Goal: Navigation & Orientation: Find specific page/section

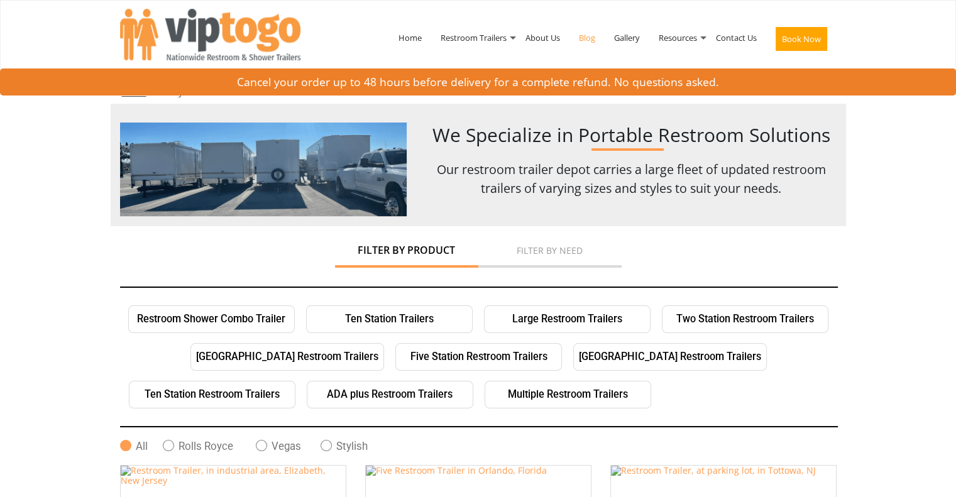
click at [586, 35] on link "Blog" at bounding box center [586, 37] width 35 height 65
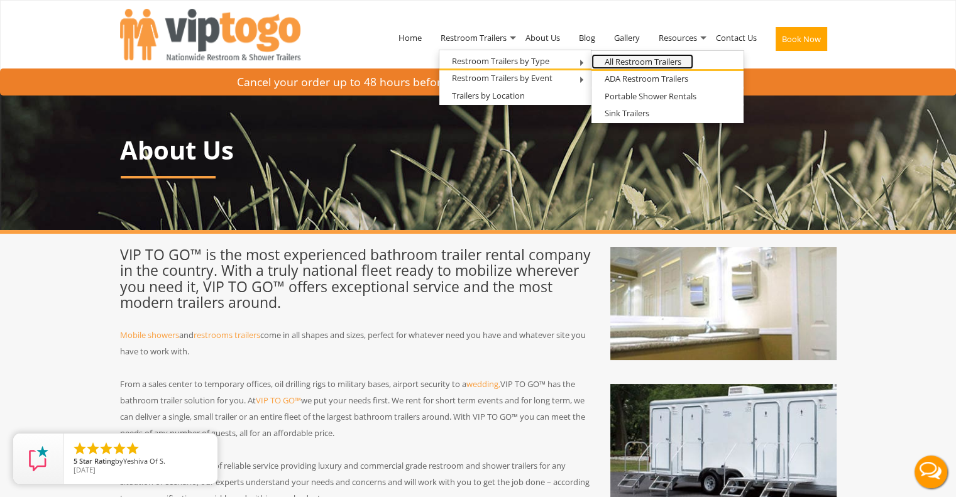
click at [667, 62] on link "All Restroom Trailers" at bounding box center [642, 62] width 102 height 16
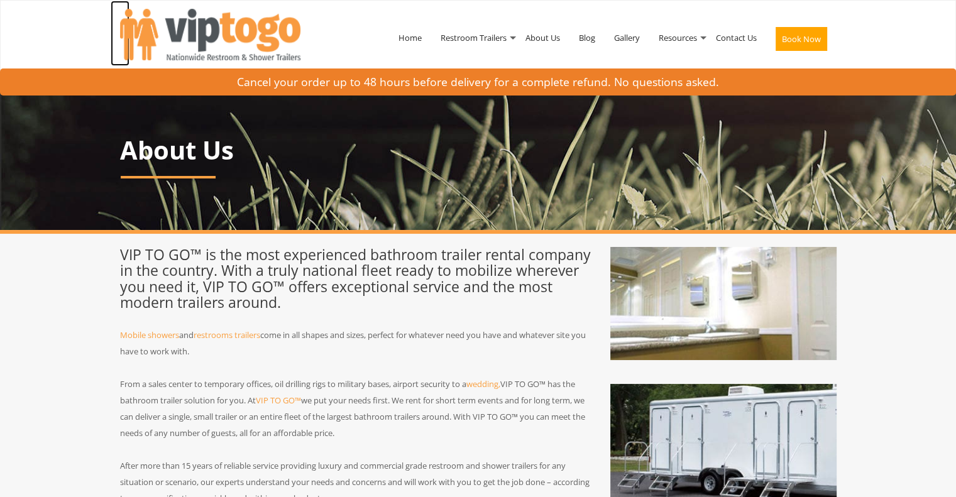
click at [202, 47] on img at bounding box center [210, 35] width 180 height 52
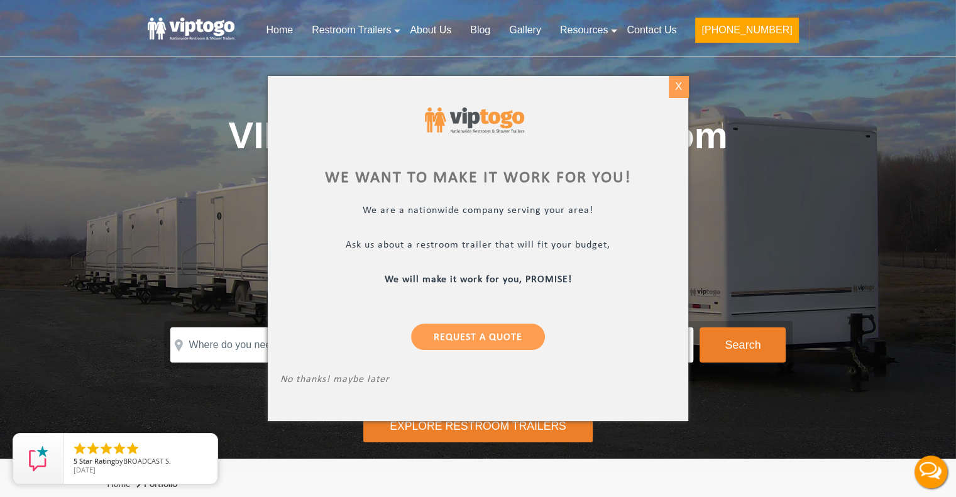
click at [675, 89] on div "X" at bounding box center [678, 86] width 19 height 21
click at [742, 85] on div at bounding box center [478, 248] width 956 height 497
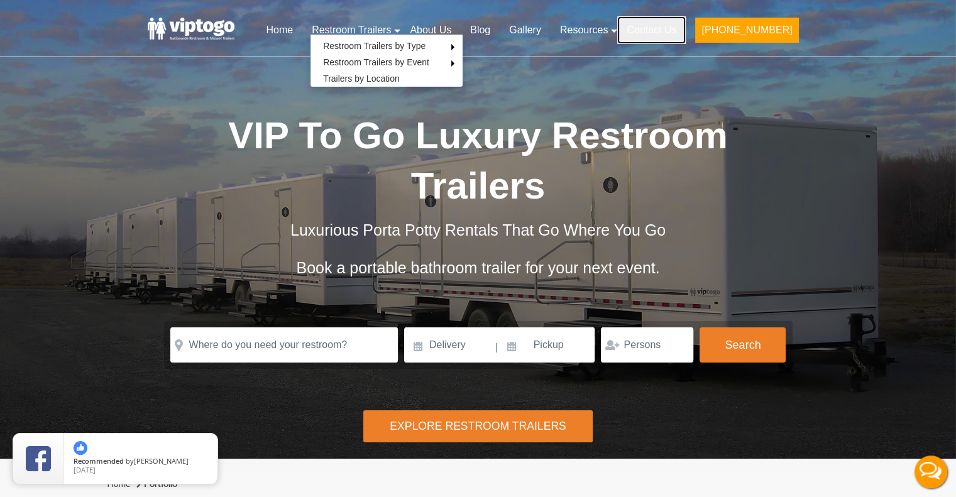
click at [684, 32] on link "Contact Us" at bounding box center [651, 30] width 68 height 28
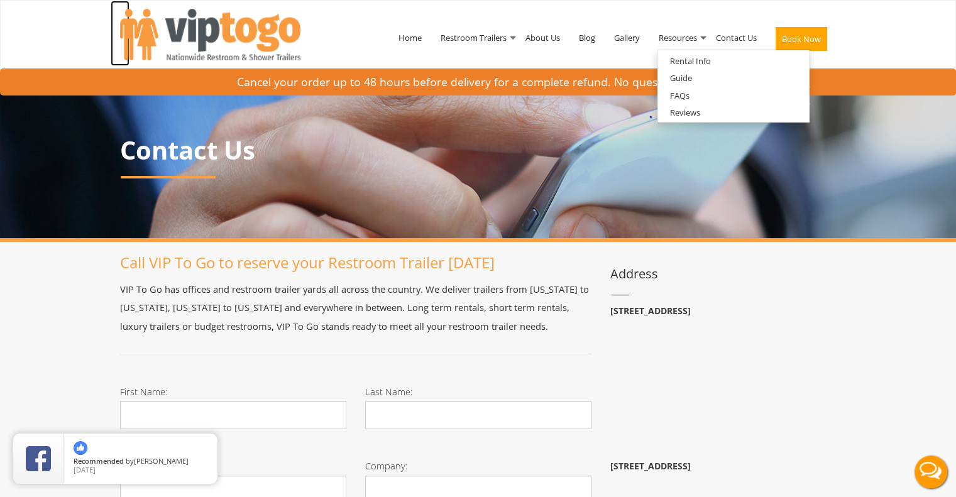
click at [243, 23] on img at bounding box center [210, 35] width 180 height 52
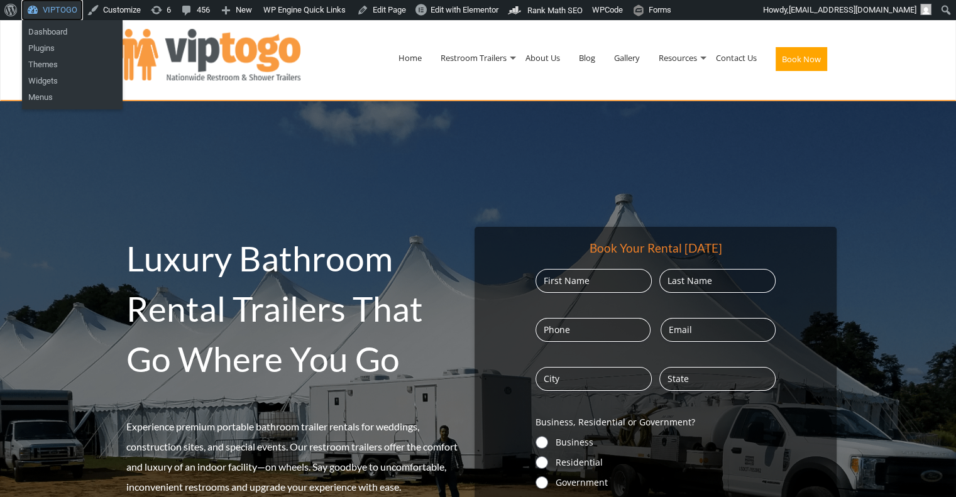
click at [67, 13] on link "VIPTOGO" at bounding box center [52, 10] width 60 height 20
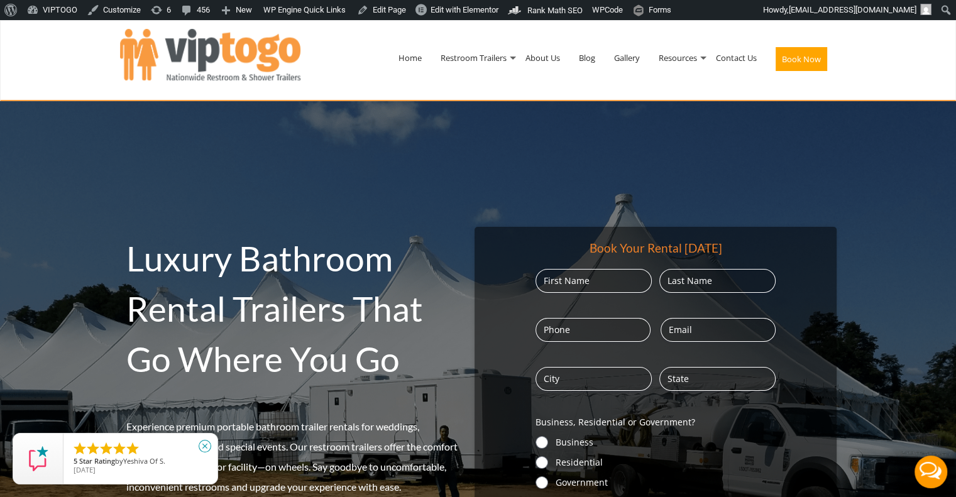
click at [206, 447] on icon "close" at bounding box center [205, 446] width 13 height 13
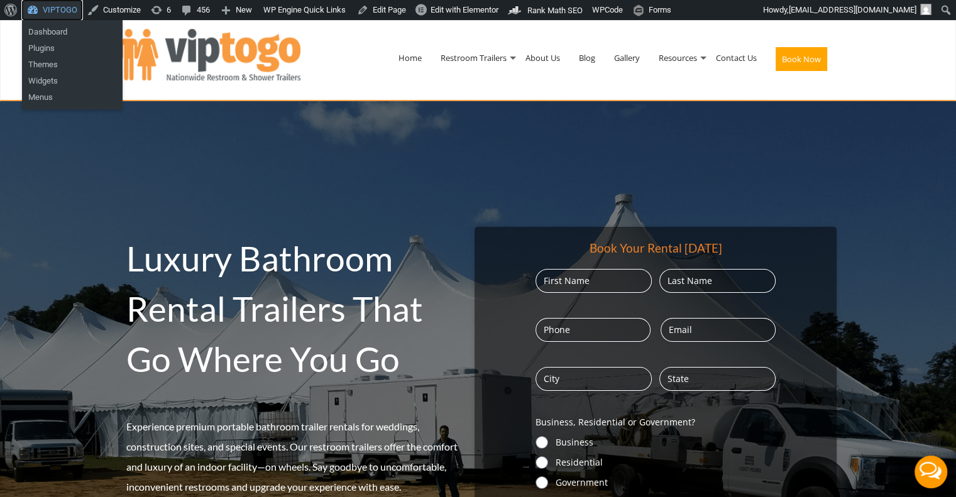
click at [60, 9] on link "VIPTOGO" at bounding box center [52, 10] width 60 height 20
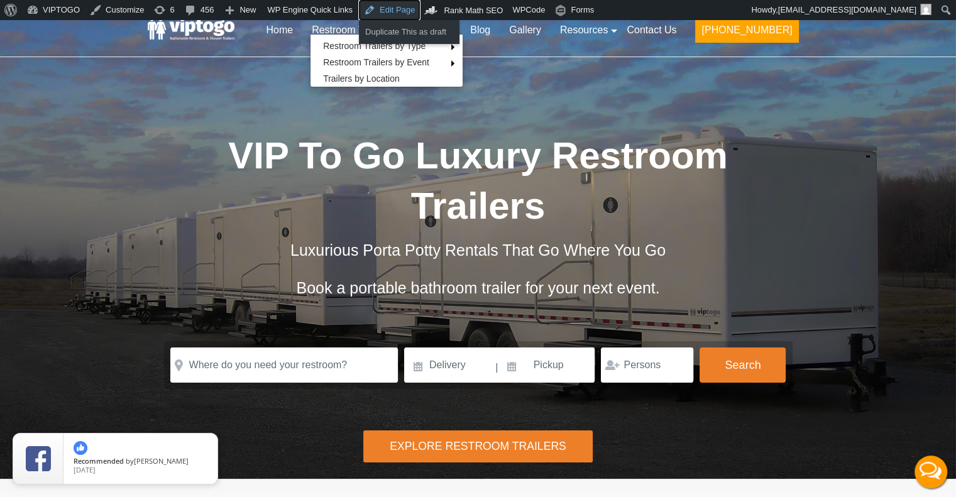
click at [378, 17] on link "Edit Page" at bounding box center [389, 10] width 61 height 20
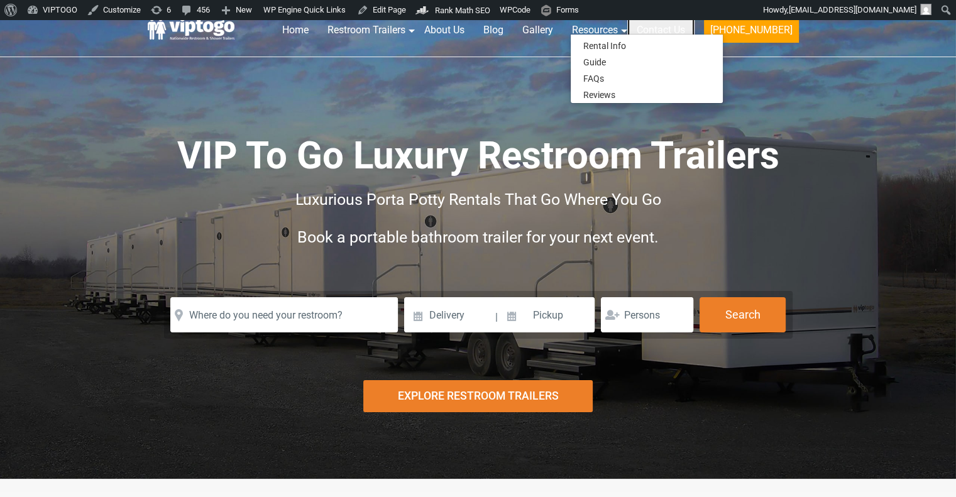
click at [686, 26] on link "Contact Us" at bounding box center [660, 30] width 67 height 28
click at [671, 31] on link "Contact Us" at bounding box center [660, 30] width 67 height 28
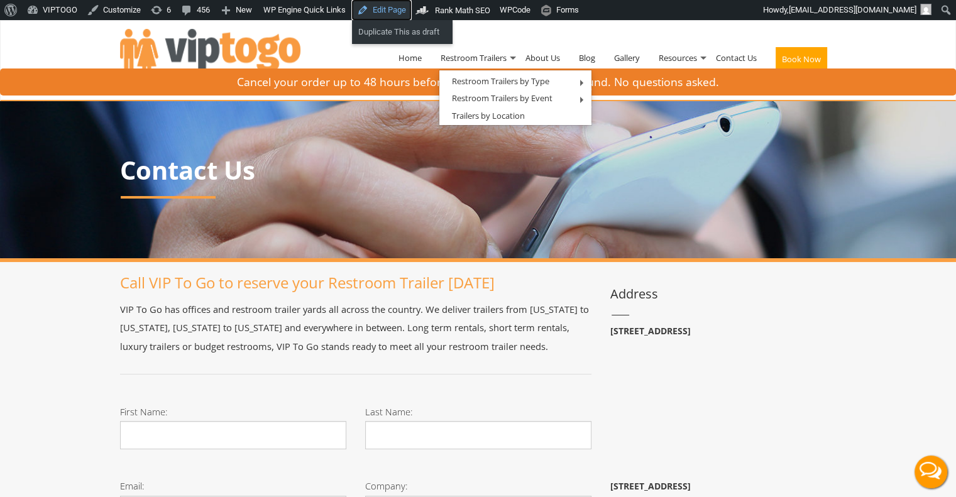
click at [402, 9] on link "Edit Page" at bounding box center [381, 10] width 59 height 20
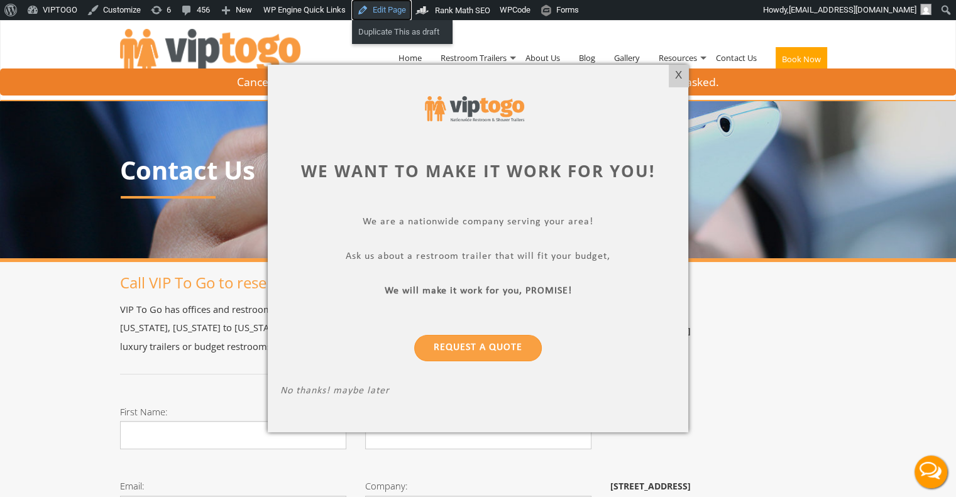
click at [370, 5] on link "Edit Page" at bounding box center [381, 10] width 59 height 20
